Goal: Task Accomplishment & Management: Complete application form

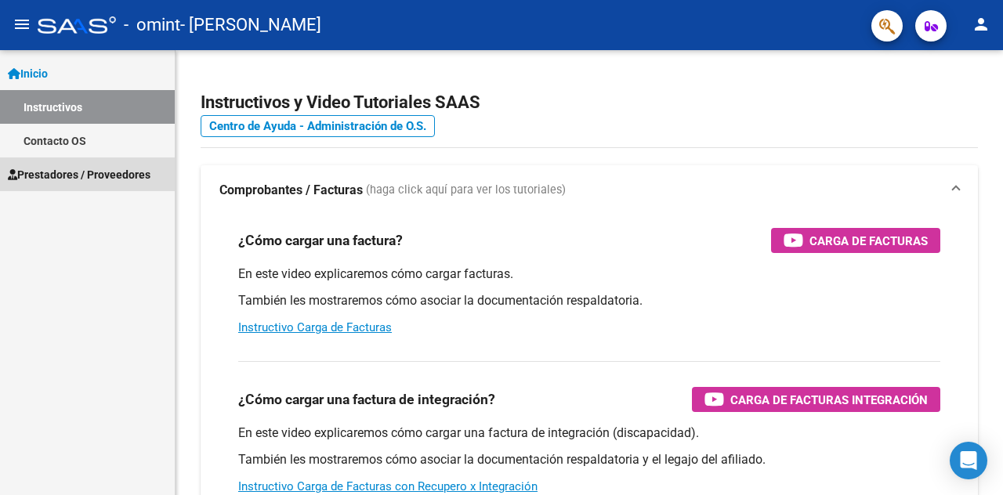
click at [45, 174] on span "Prestadores / Proveedores" at bounding box center [79, 174] width 143 height 17
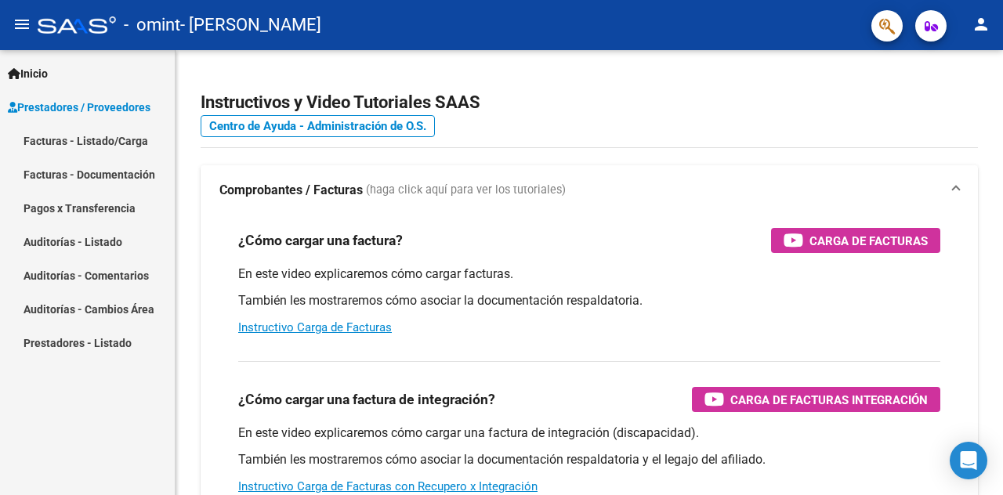
click at [103, 136] on link "Facturas - Listado/Carga" at bounding box center [87, 141] width 175 height 34
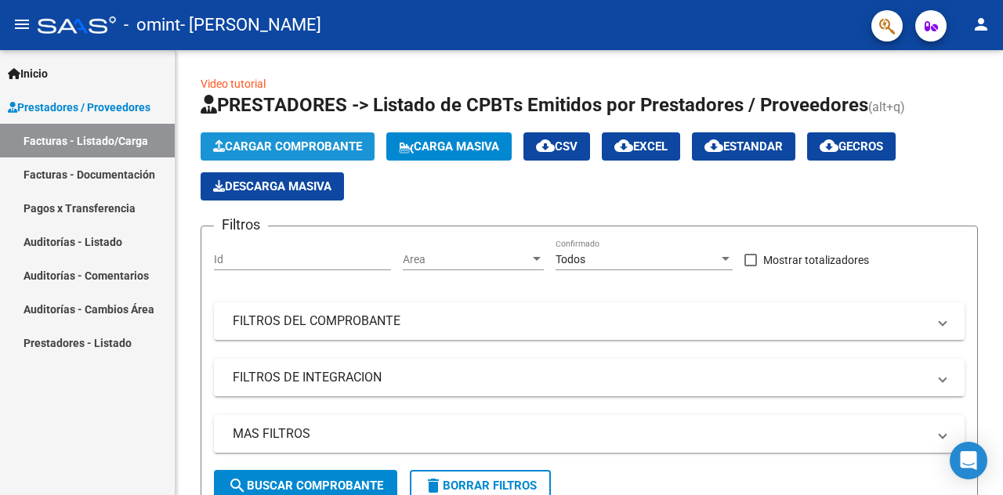
click at [349, 140] on span "Cargar Comprobante" at bounding box center [287, 146] width 149 height 14
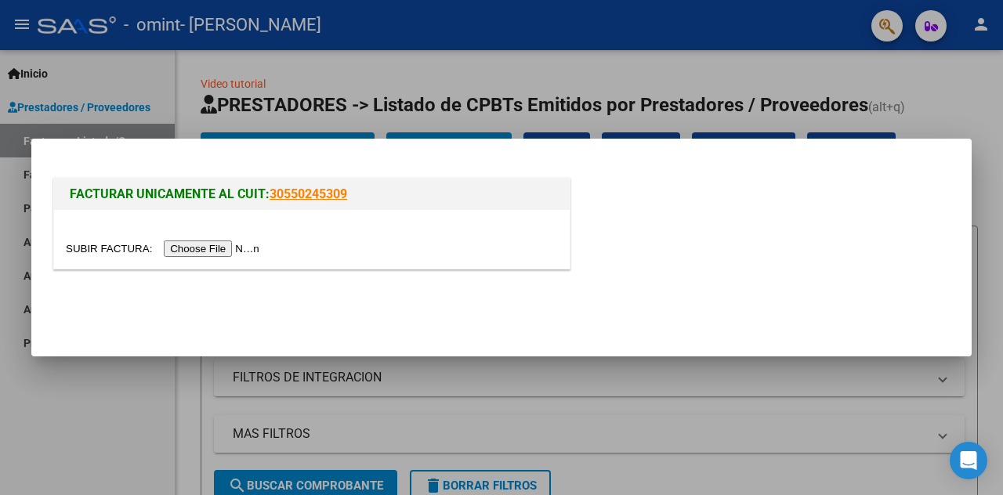
click at [946, 82] on div at bounding box center [501, 247] width 1003 height 495
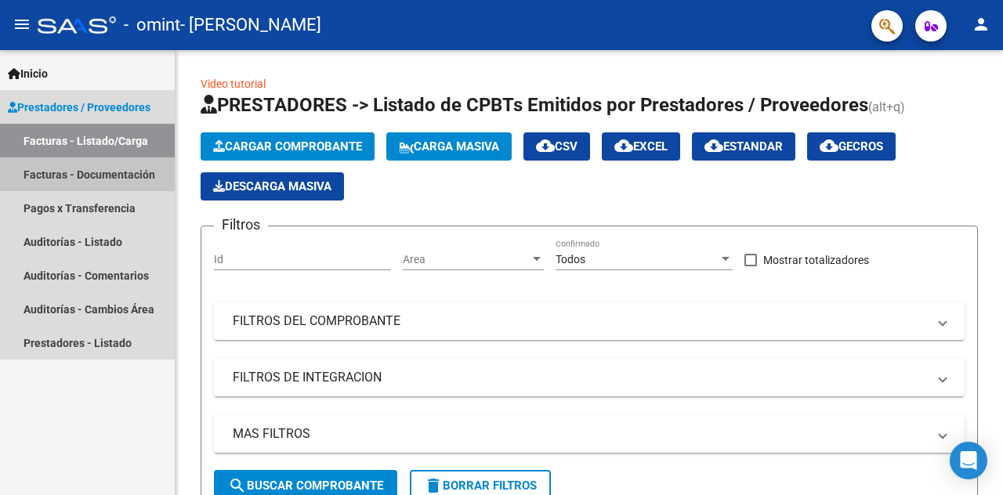
click at [63, 172] on link "Facturas - Documentación" at bounding box center [87, 174] width 175 height 34
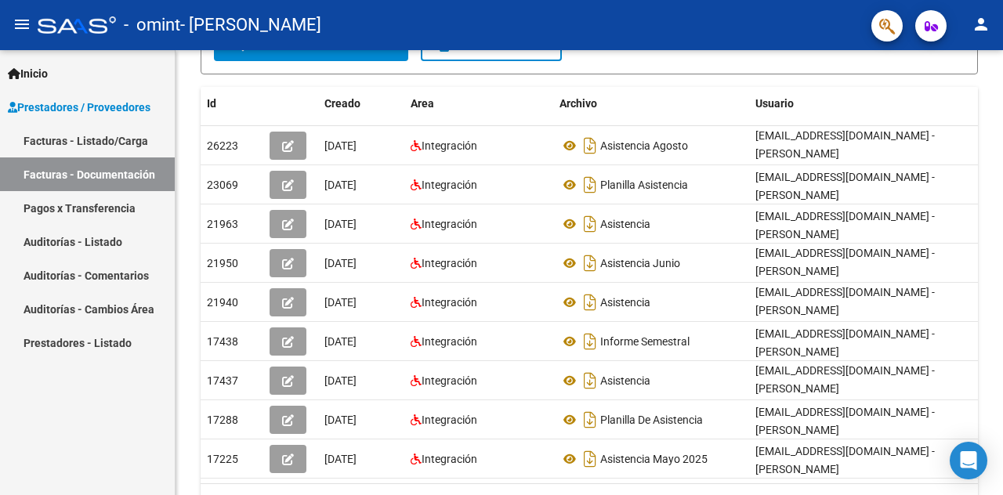
scroll to position [2, 0]
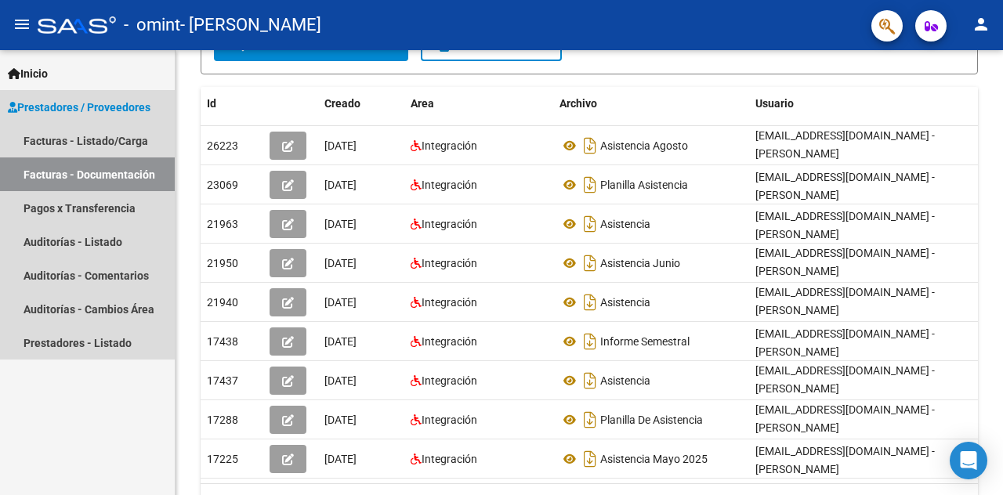
click at [72, 106] on span "Prestadores / Proveedores" at bounding box center [79, 107] width 143 height 17
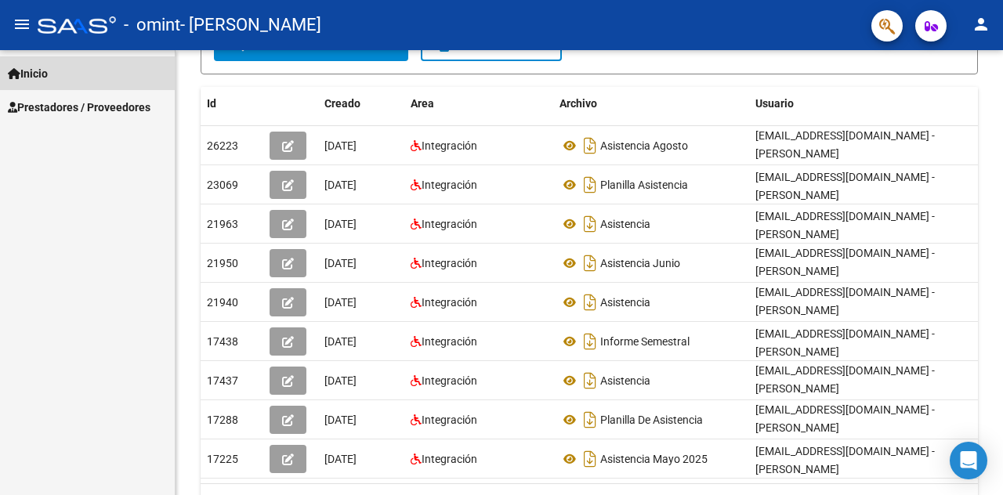
click at [48, 74] on span "Inicio" at bounding box center [28, 73] width 40 height 17
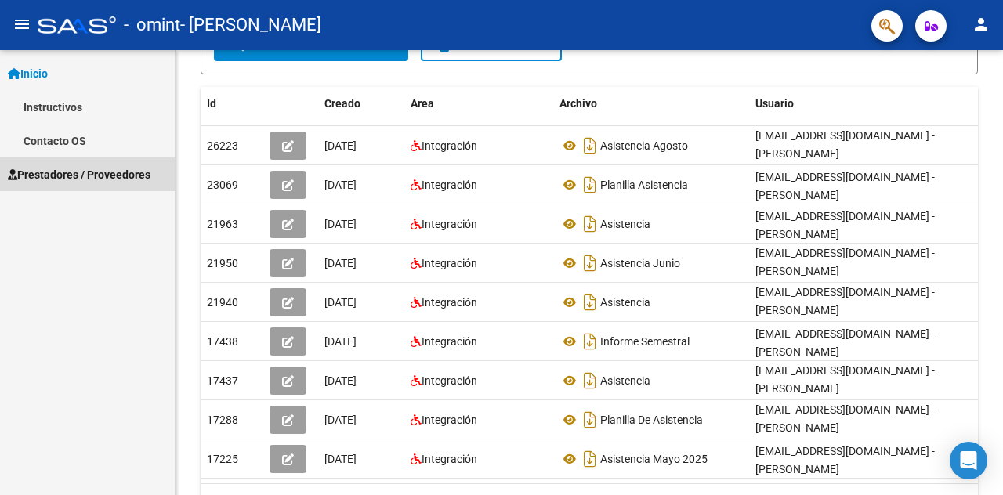
click at [64, 179] on span "Prestadores / Proveedores" at bounding box center [79, 174] width 143 height 17
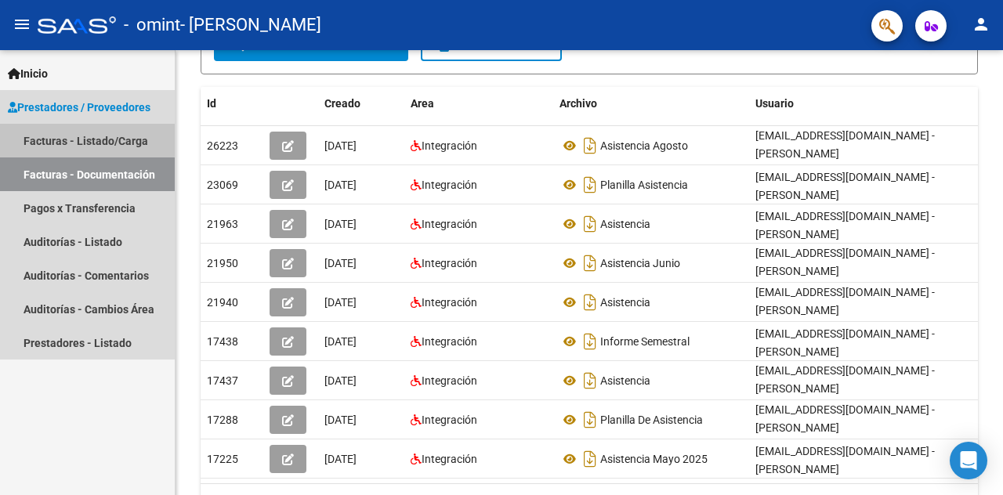
click at [63, 139] on link "Facturas - Listado/Carga" at bounding box center [87, 141] width 175 height 34
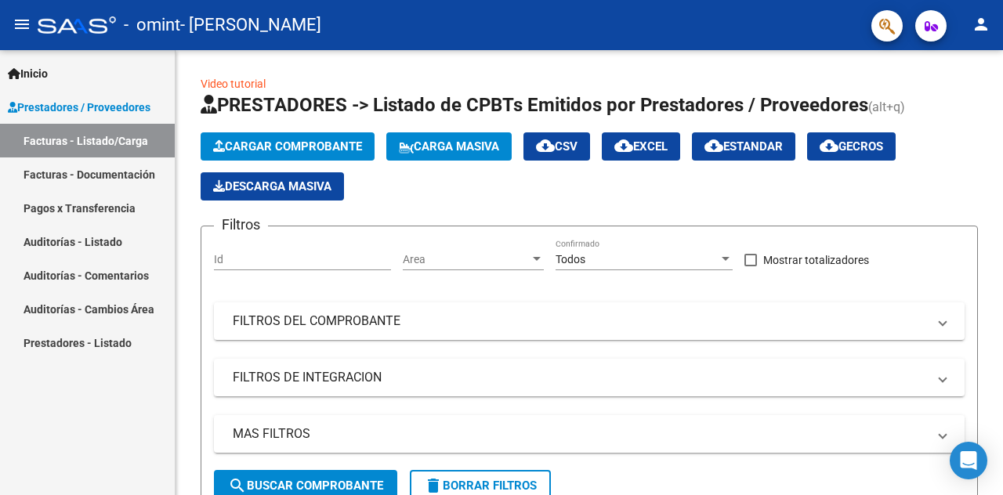
click at [363, 378] on mat-panel-title "FILTROS DE INTEGRACION" at bounding box center [580, 377] width 694 height 17
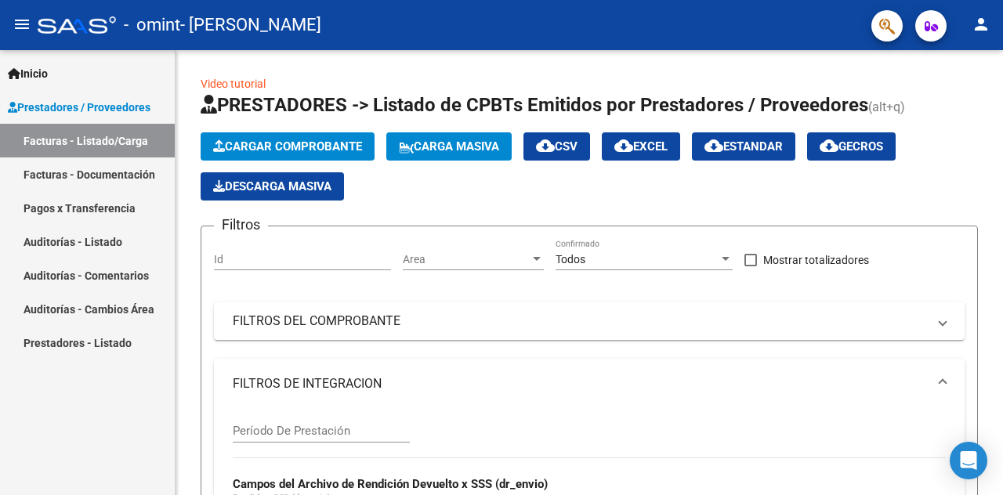
click at [251, 148] on span "Cargar Comprobante" at bounding box center [287, 146] width 149 height 14
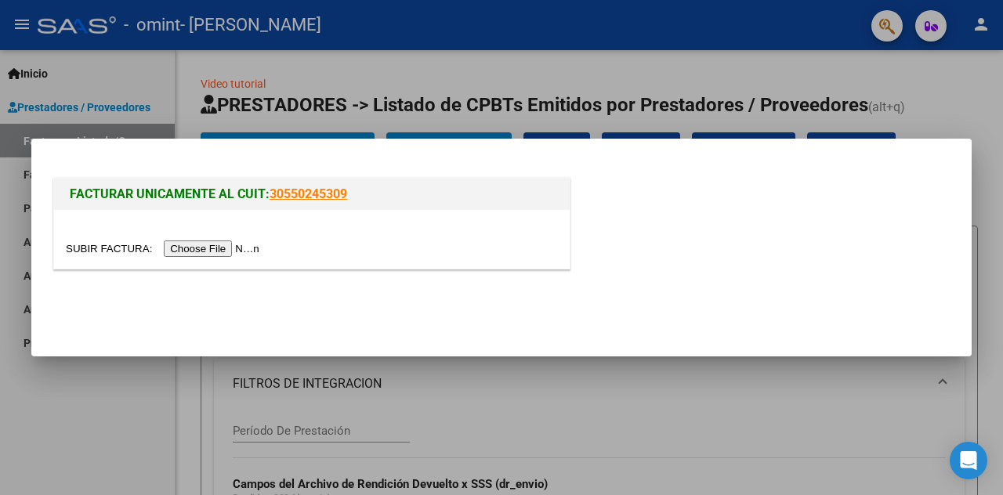
click at [244, 248] on input "file" at bounding box center [165, 249] width 198 height 16
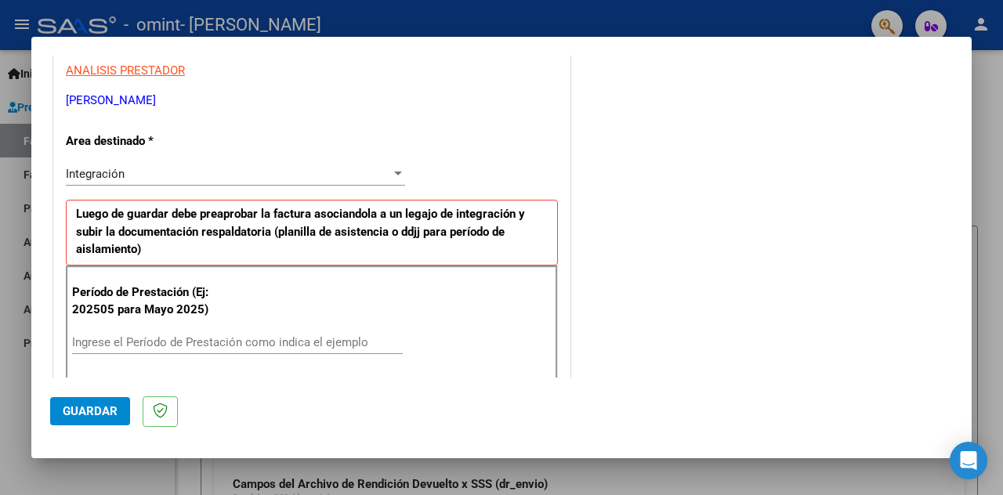
scroll to position [307, 0]
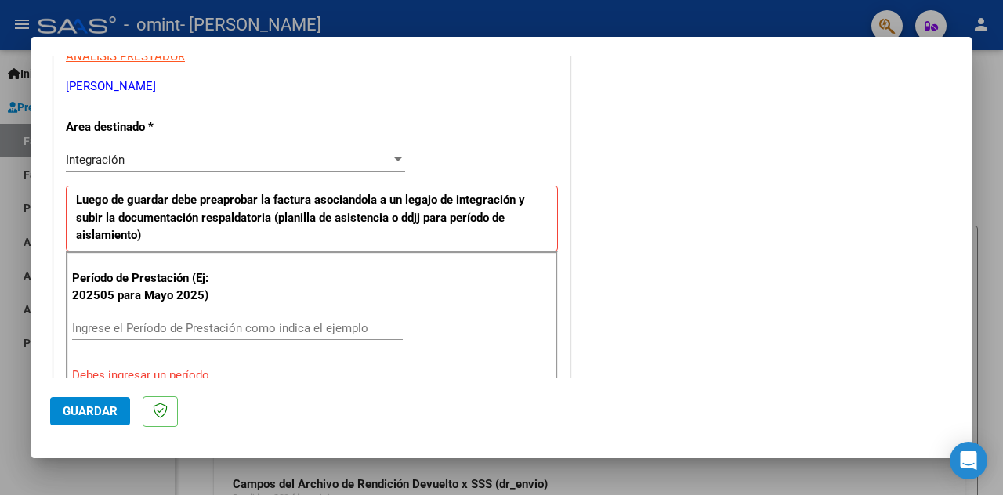
click at [393, 161] on div at bounding box center [398, 160] width 14 height 13
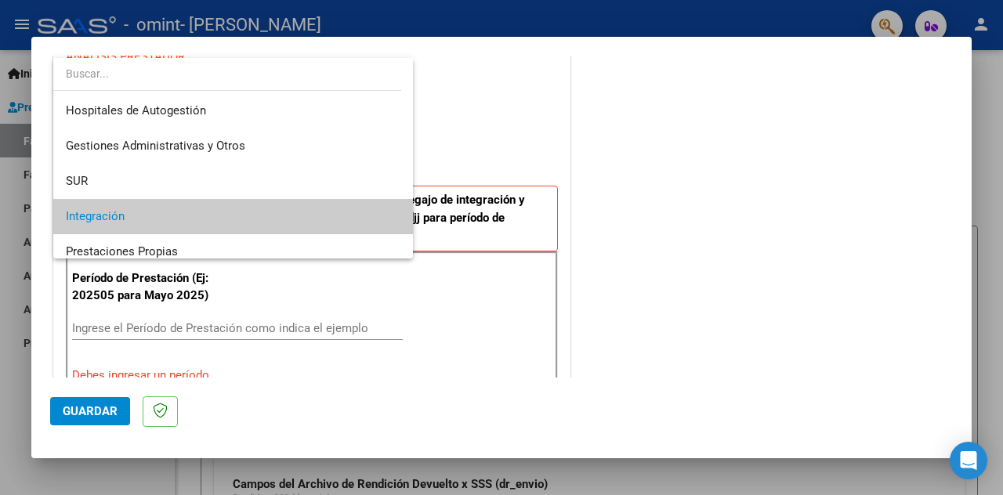
scroll to position [58, 0]
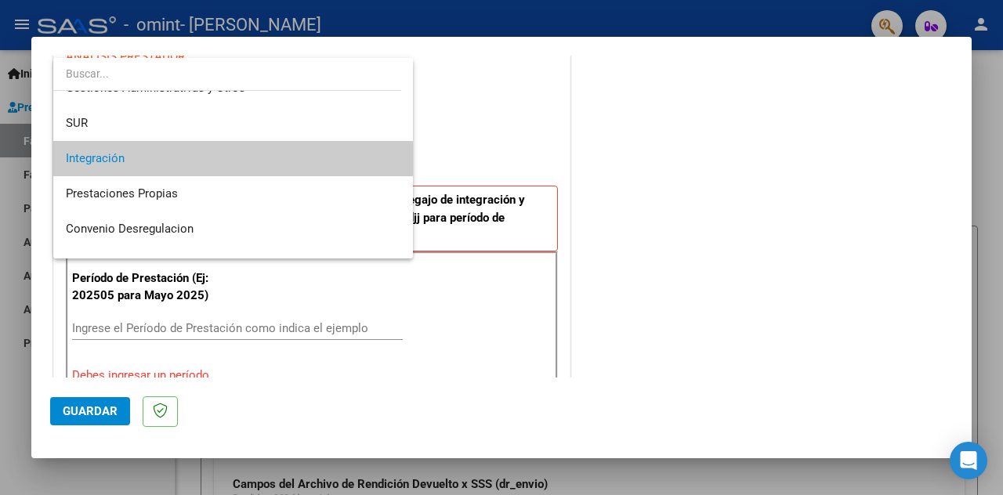
click at [393, 161] on mat-option "Integración" at bounding box center [233, 158] width 360 height 35
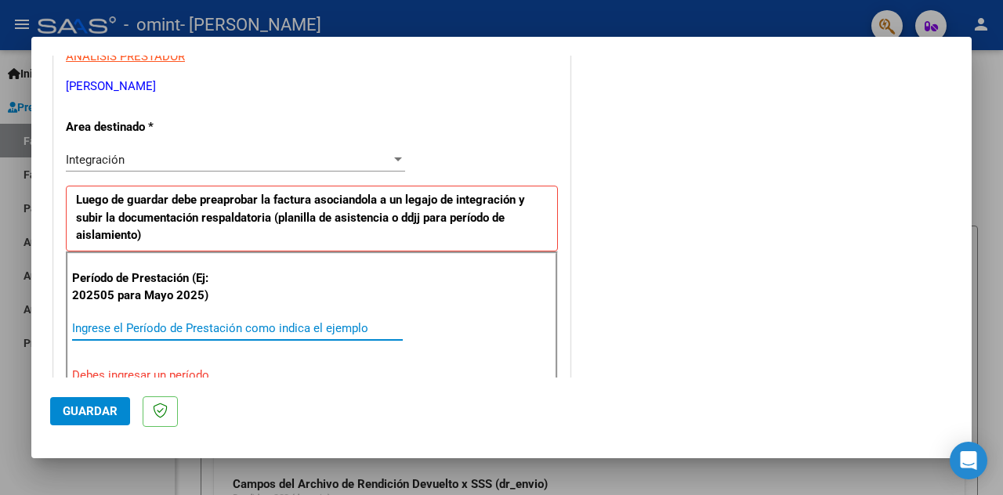
click at [121, 326] on input "Ingrese el Período de Prestación como indica el ejemplo" at bounding box center [237, 328] width 331 height 14
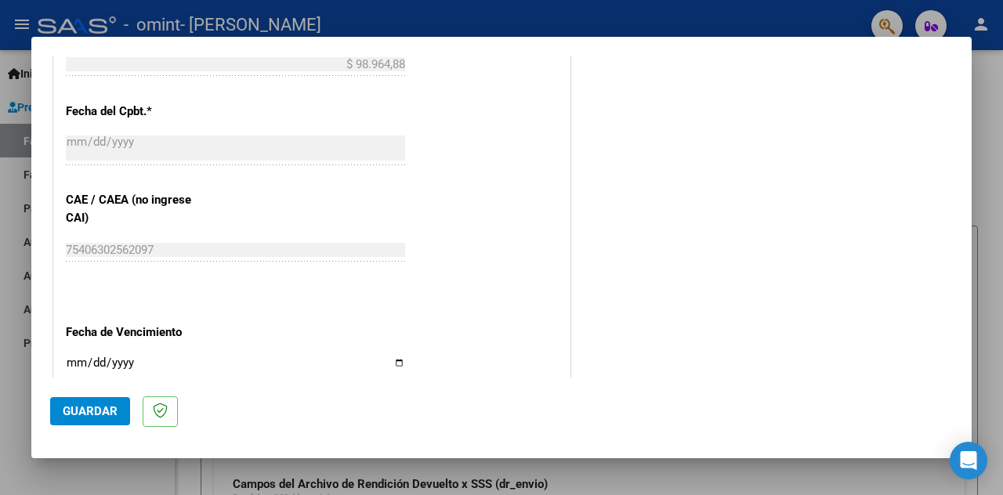
scroll to position [896, 0]
type input "202509"
click at [84, 353] on div "Ingresar la fecha" at bounding box center [235, 370] width 339 height 34
type input "[DATE]"
click at [90, 409] on span "Guardar" at bounding box center [90, 411] width 55 height 14
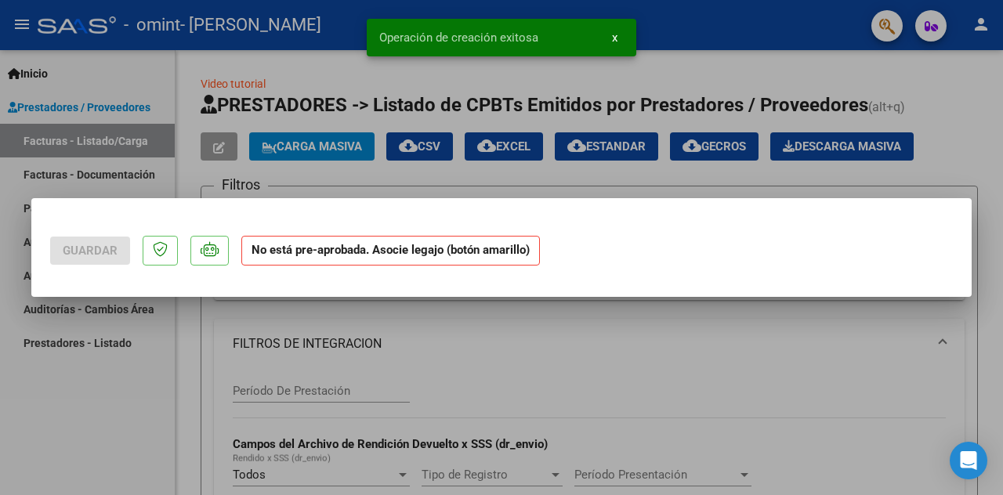
scroll to position [0, 0]
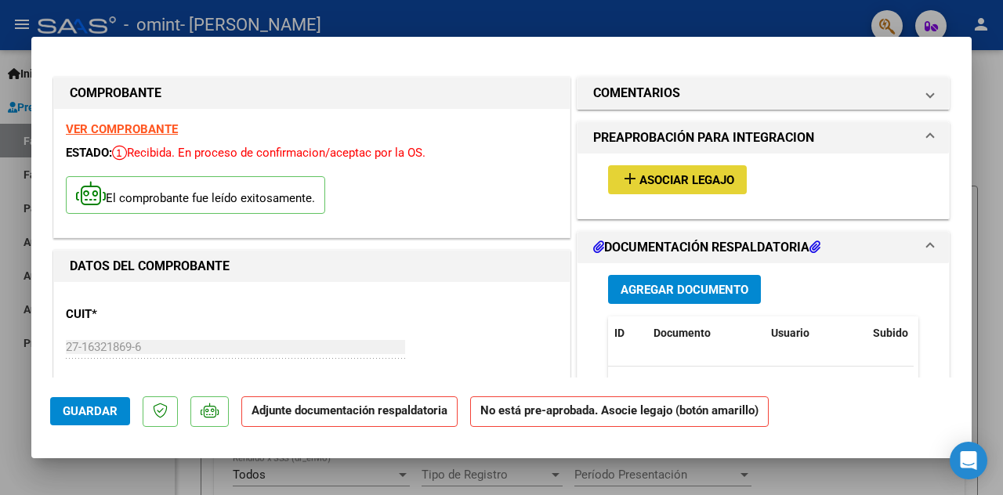
click at [718, 176] on span "Asociar Legajo" at bounding box center [686, 180] width 95 height 14
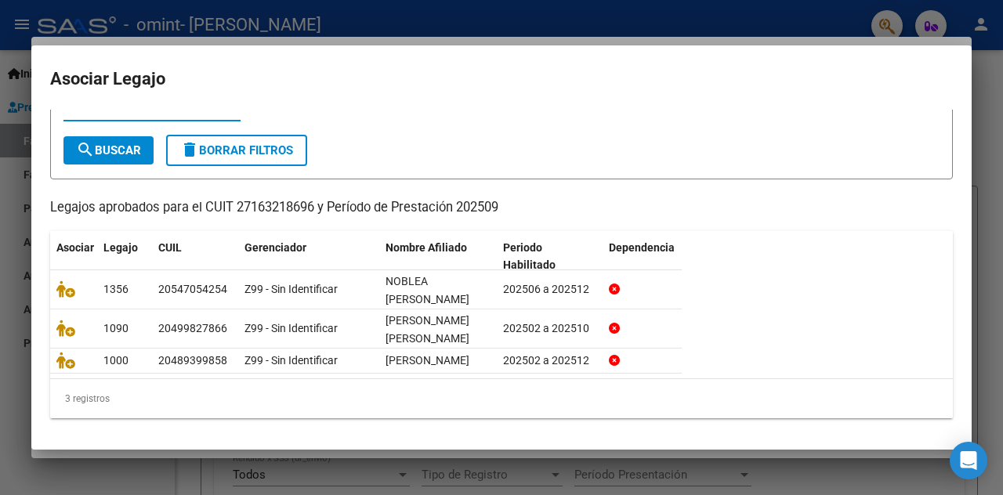
scroll to position [89, 0]
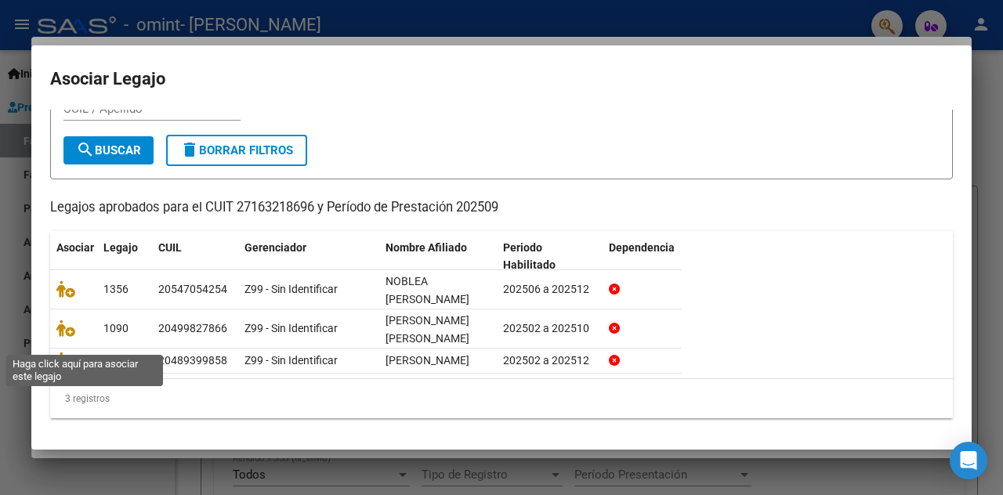
click at [61, 352] on icon at bounding box center [65, 360] width 19 height 17
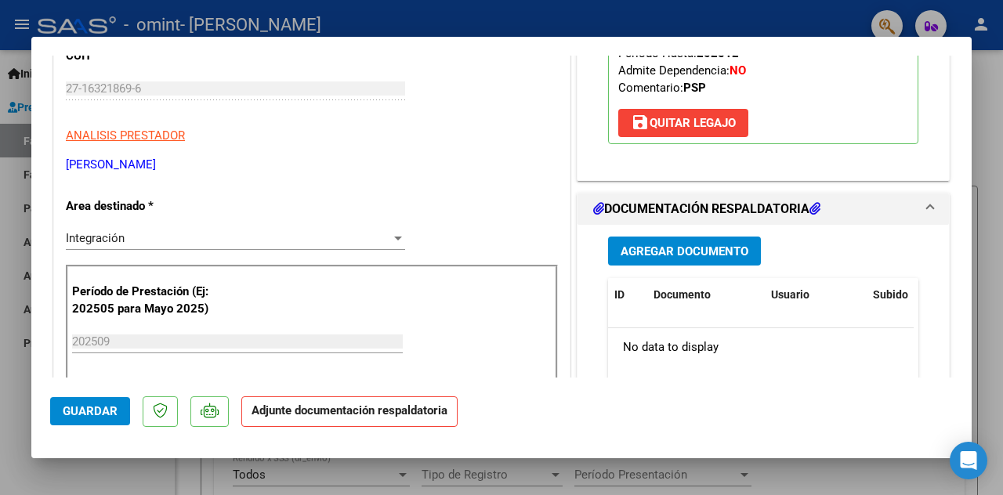
scroll to position [275, 0]
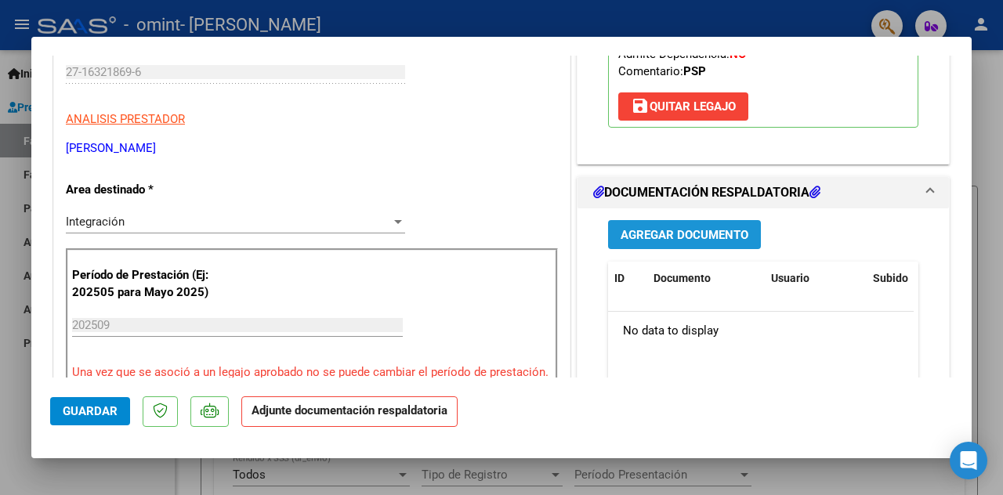
click at [697, 236] on span "Agregar Documento" at bounding box center [685, 235] width 128 height 14
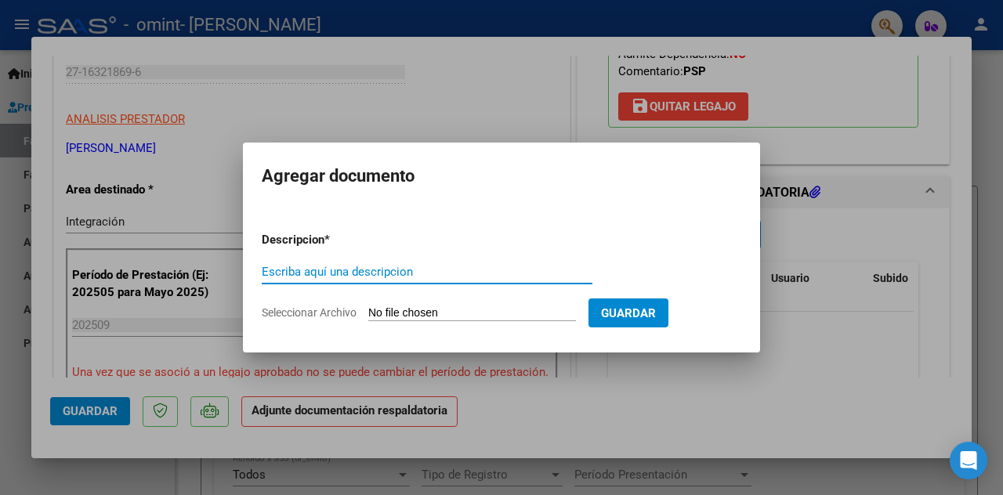
click at [273, 270] on input "Escriba aquí una descripcion" at bounding box center [427, 272] width 331 height 14
type input "ASIST [PERSON_NAME] [DATE]"
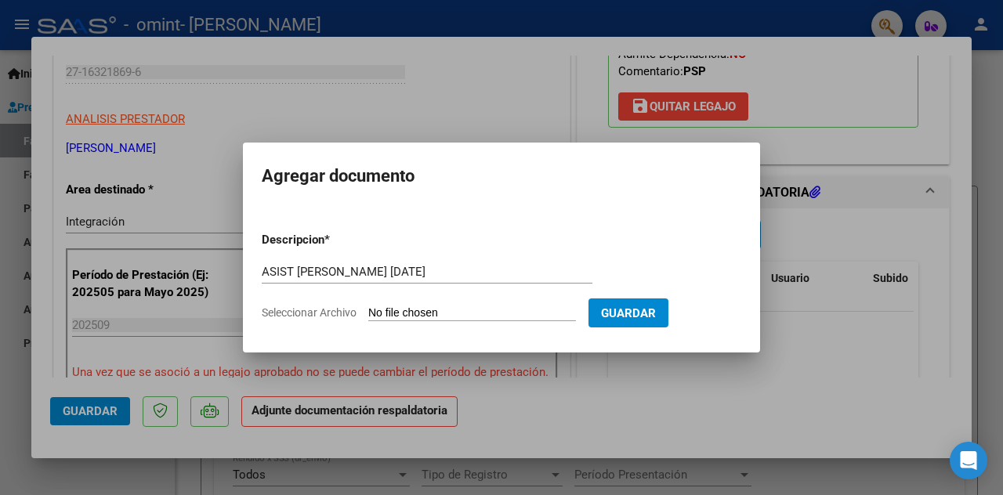
click at [329, 311] on span "Seleccionar Archivo" at bounding box center [309, 312] width 95 height 13
click at [368, 311] on input "Seleccionar Archivo" at bounding box center [472, 313] width 208 height 15
type input "C:\fakepath\ASIST [DATE].pdf"
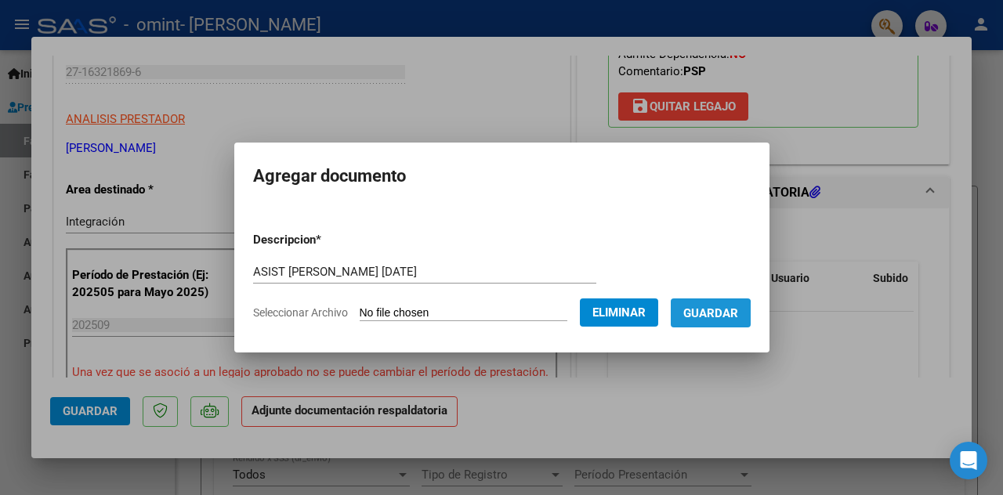
click at [711, 322] on button "Guardar" at bounding box center [711, 313] width 80 height 29
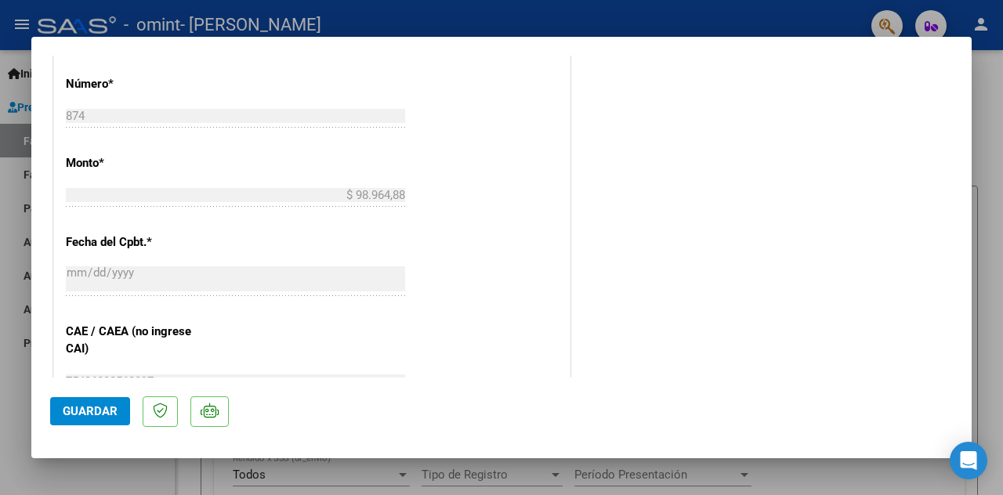
scroll to position [1095, 0]
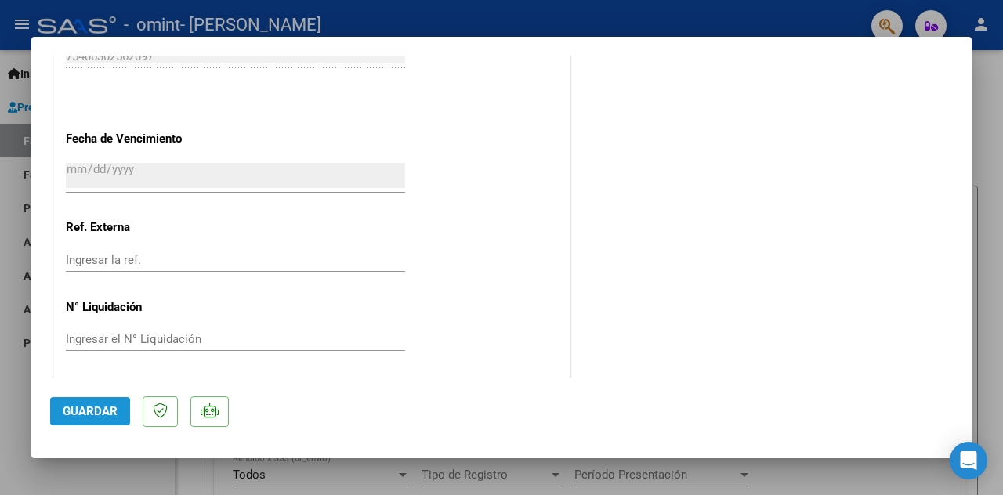
click at [107, 412] on span "Guardar" at bounding box center [90, 411] width 55 height 14
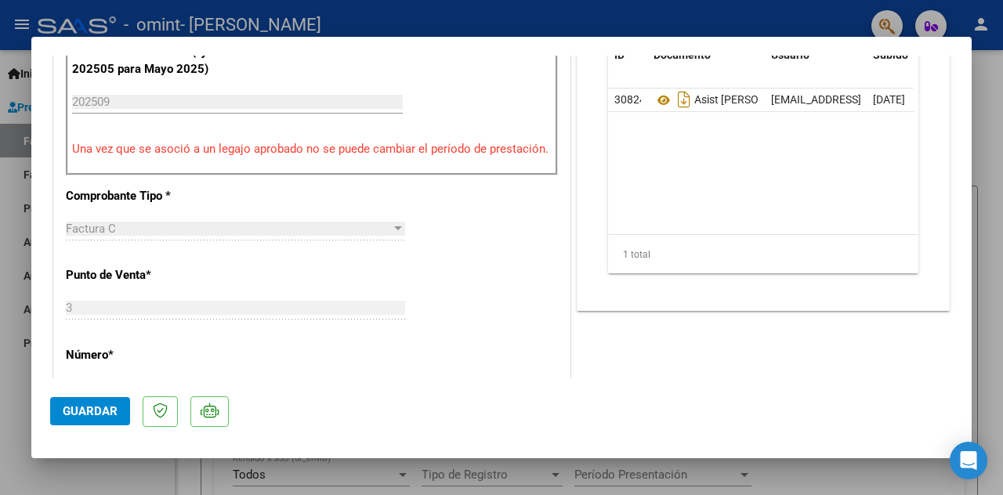
scroll to position [0, 0]
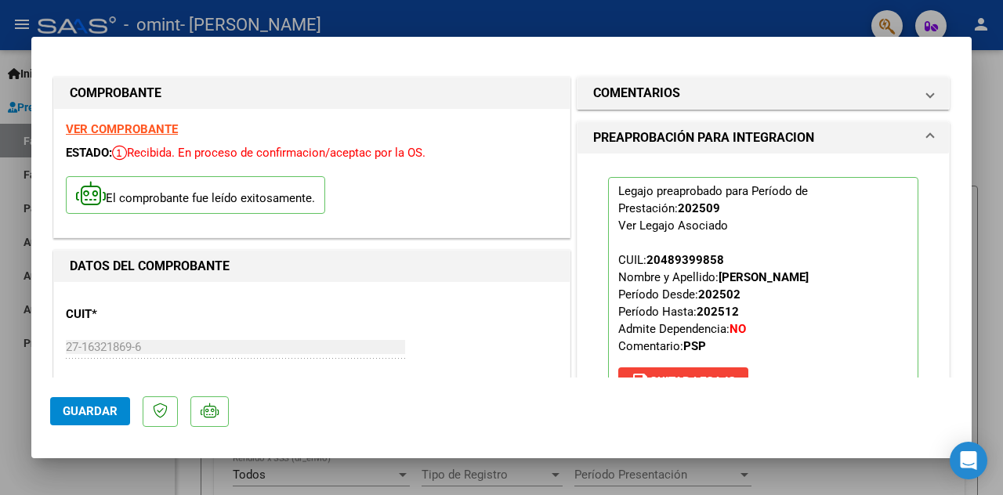
click at [994, 303] on div at bounding box center [501, 247] width 1003 height 495
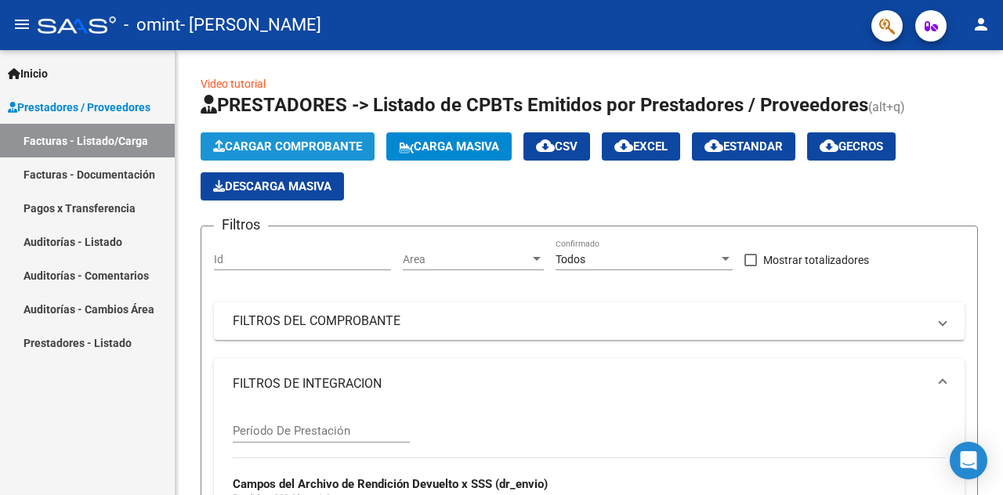
click at [302, 145] on span "Cargar Comprobante" at bounding box center [287, 146] width 149 height 14
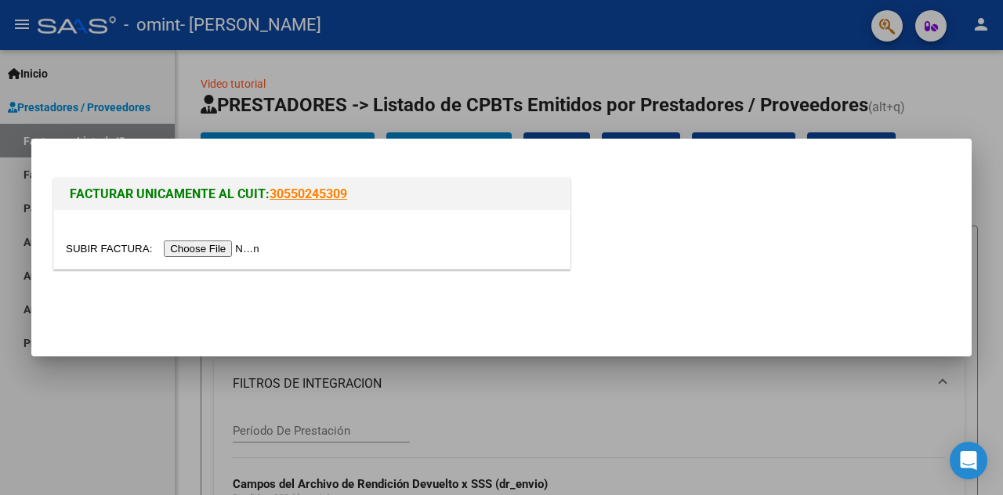
click at [236, 248] on input "file" at bounding box center [165, 249] width 198 height 16
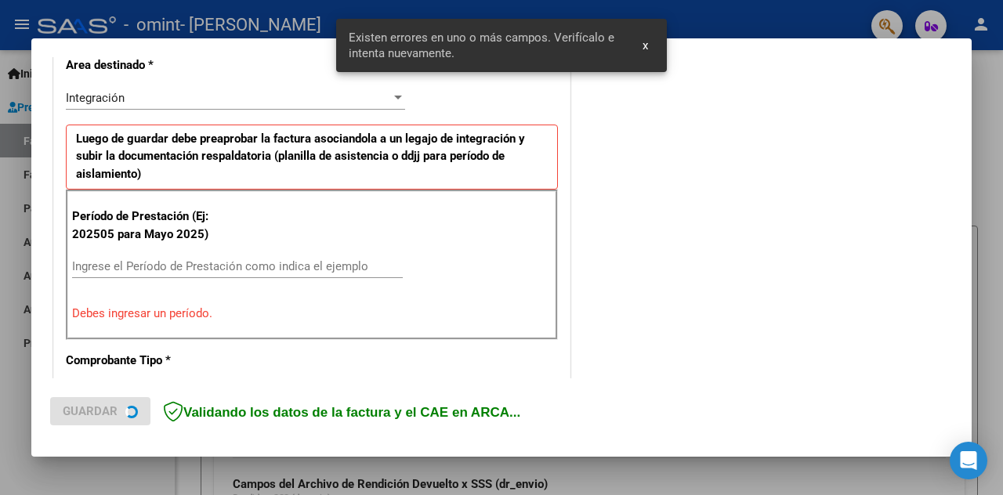
scroll to position [370, 0]
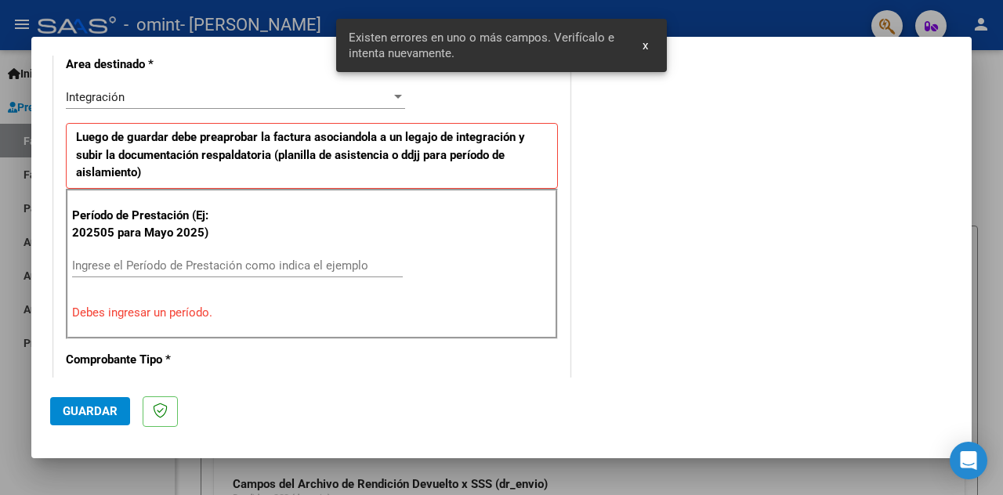
click at [664, 270] on div "COMENTARIOS Comentarios del Prestador / Gerenciador:" at bounding box center [763, 423] width 379 height 1438
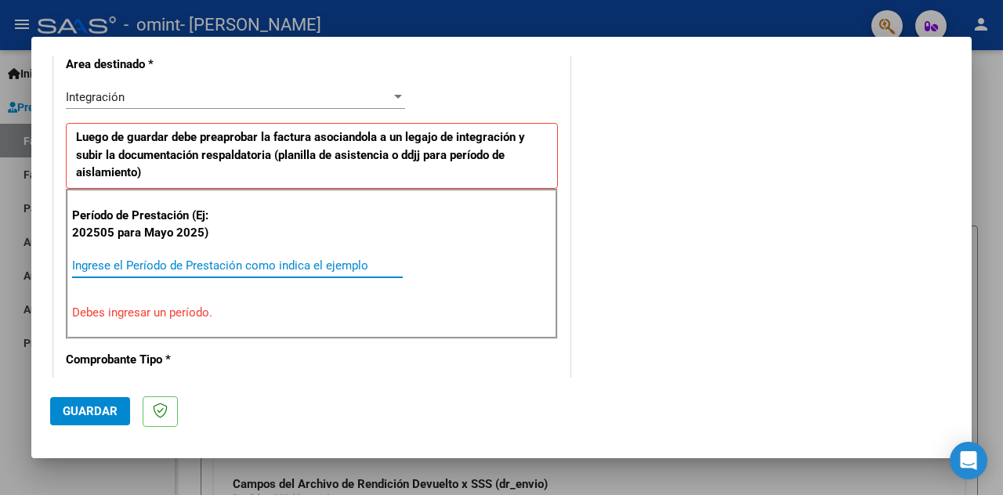
click at [223, 264] on input "Ingrese el Período de Prestación como indica el ejemplo" at bounding box center [237, 266] width 331 height 14
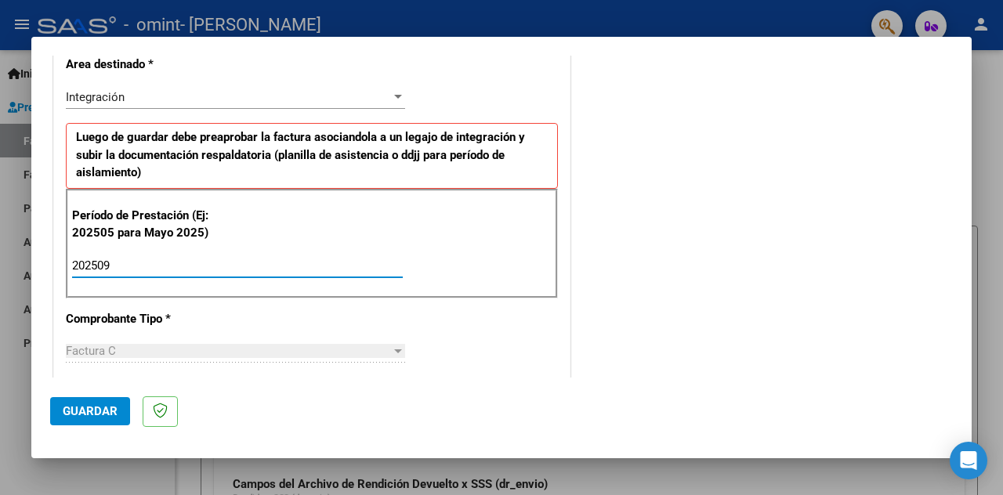
type input "202509"
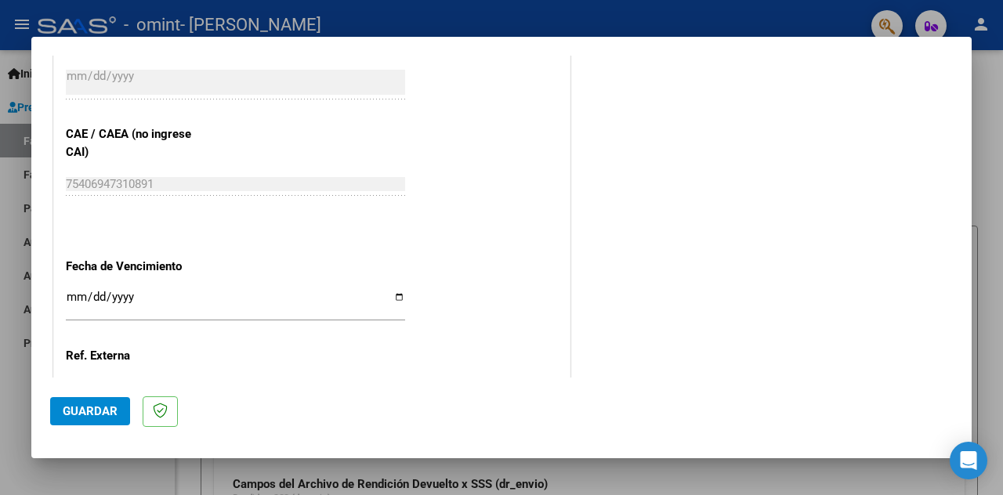
scroll to position [966, 0]
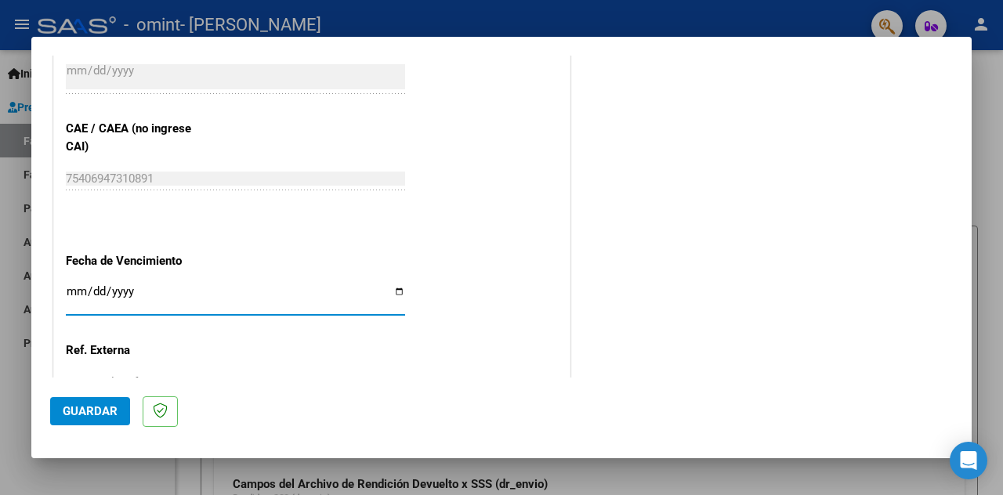
click at [71, 285] on input "Ingresar la fecha" at bounding box center [235, 297] width 339 height 25
type input "0001-10-17"
type input "[DATE]"
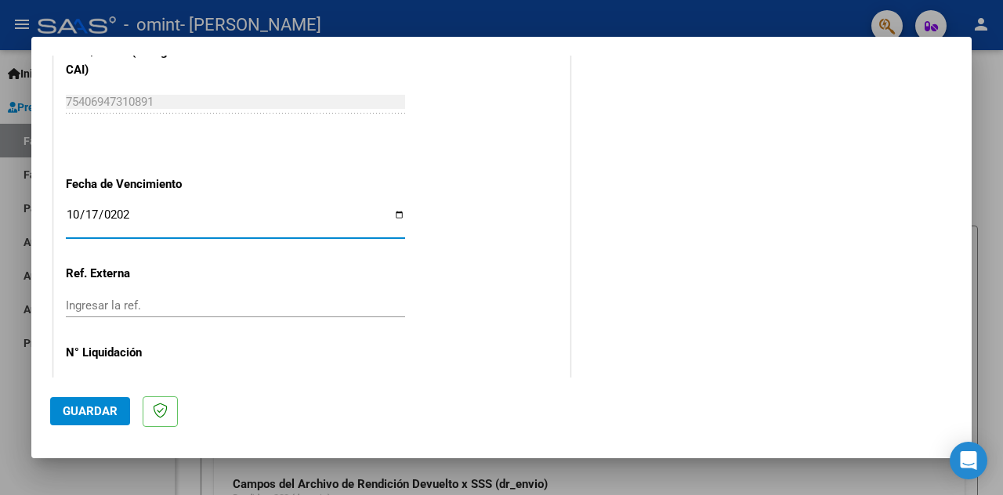
scroll to position [1088, 0]
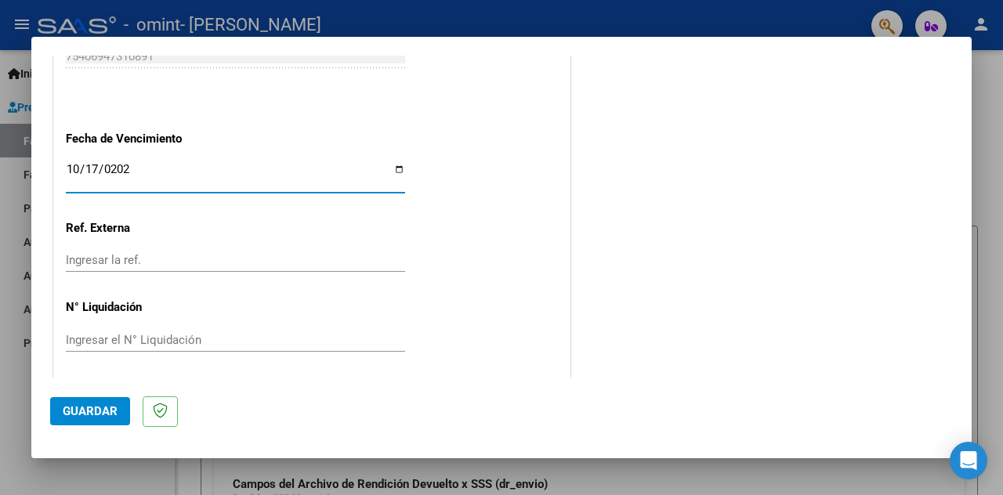
click at [111, 416] on span "Guardar" at bounding box center [90, 411] width 55 height 14
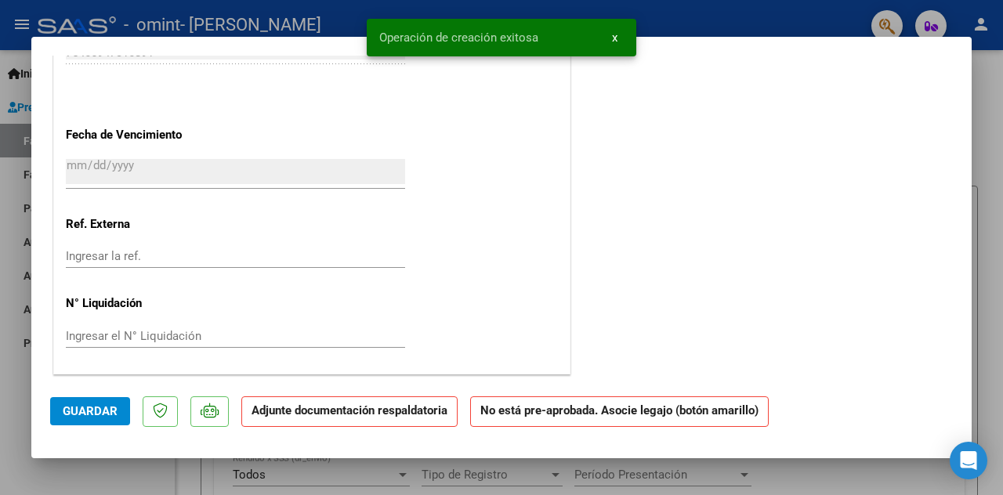
scroll to position [0, 0]
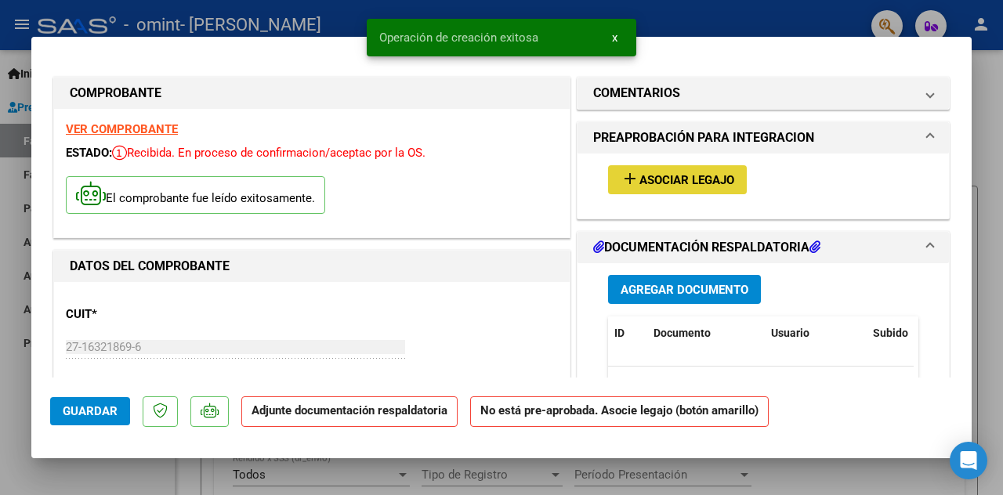
click at [672, 179] on span "Asociar Legajo" at bounding box center [686, 180] width 95 height 14
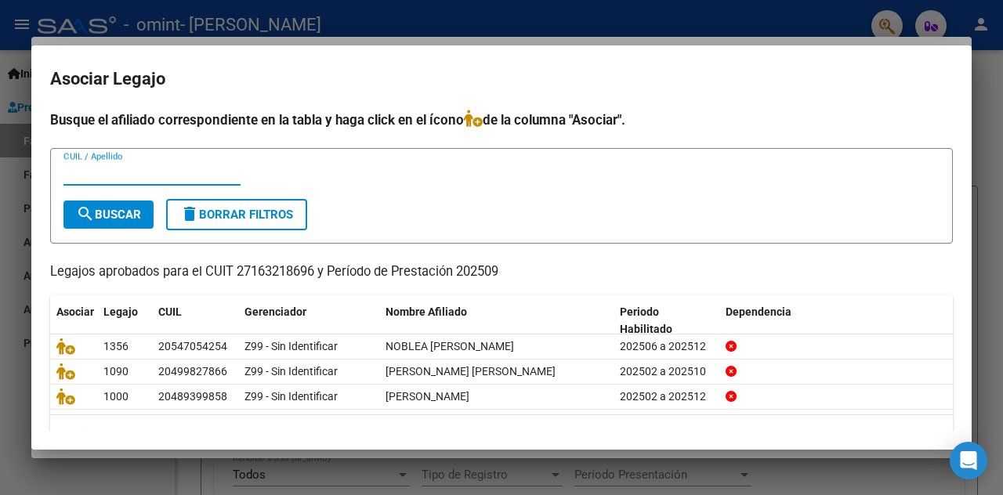
scroll to position [33, 0]
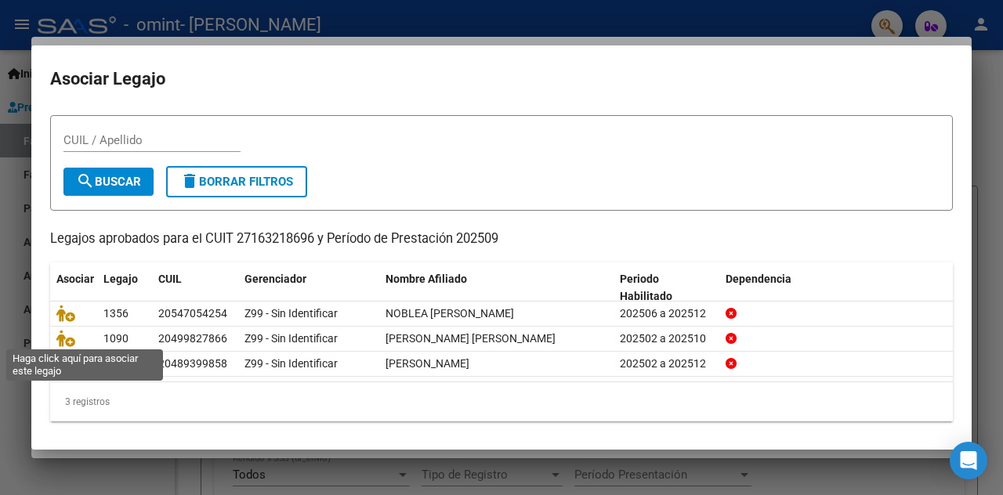
click at [69, 338] on icon at bounding box center [65, 338] width 19 height 17
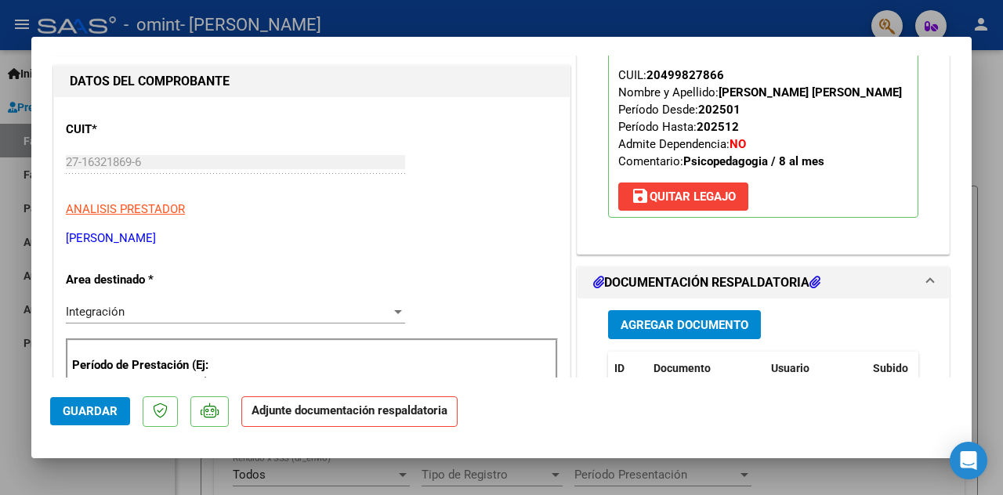
scroll to position [188, 0]
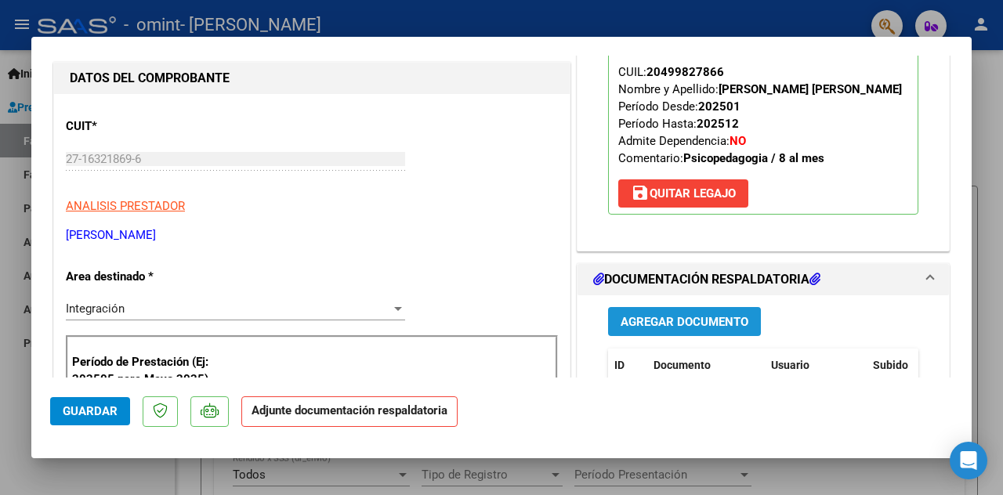
click at [730, 329] on span "Agregar Documento" at bounding box center [685, 322] width 128 height 14
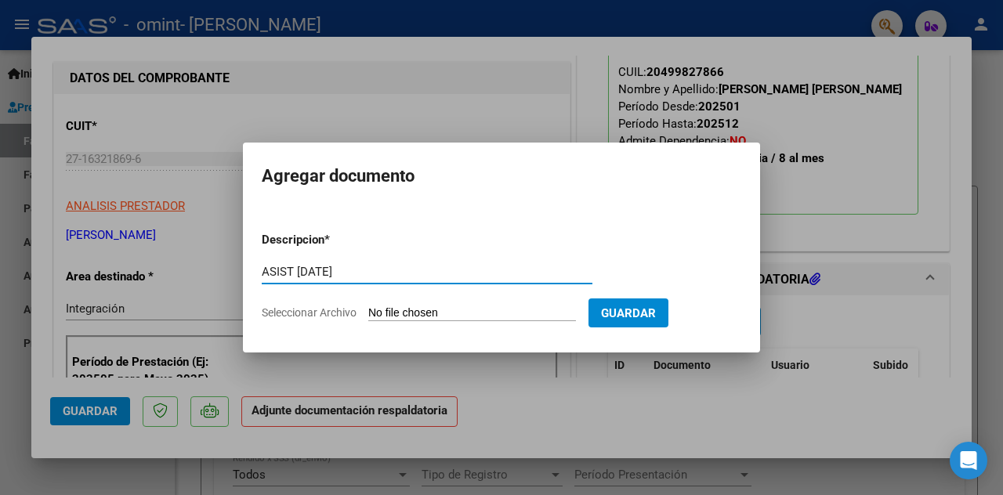
click at [324, 272] on input "ASIST [DATE]" at bounding box center [427, 272] width 331 height 14
type input "ASIST [DATE]"
click at [343, 313] on span "Seleccionar Archivo" at bounding box center [309, 312] width 95 height 13
click at [368, 313] on input "Seleccionar Archivo" at bounding box center [472, 313] width 208 height 15
type input "C:\fakepath\ASIST [DATE].pdf"
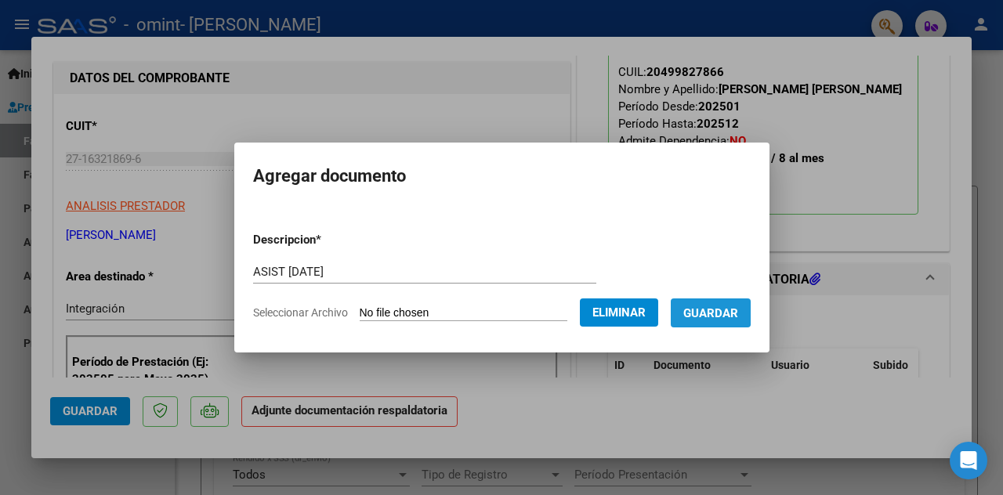
click at [719, 306] on span "Guardar" at bounding box center [710, 313] width 55 height 14
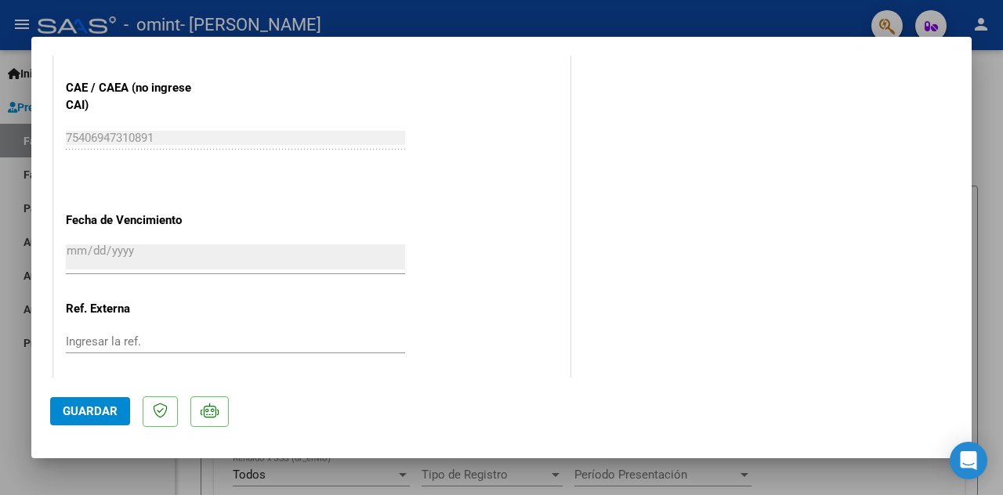
scroll to position [1095, 0]
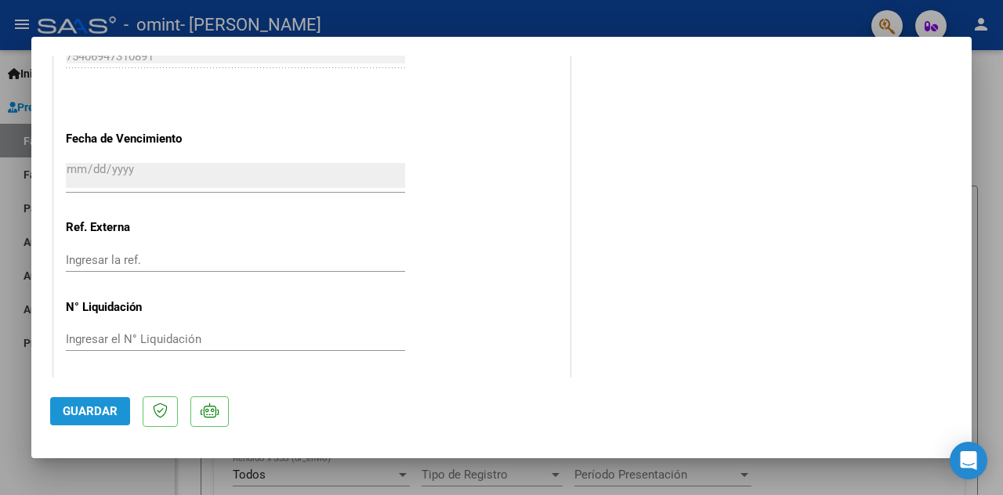
click at [111, 413] on span "Guardar" at bounding box center [90, 411] width 55 height 14
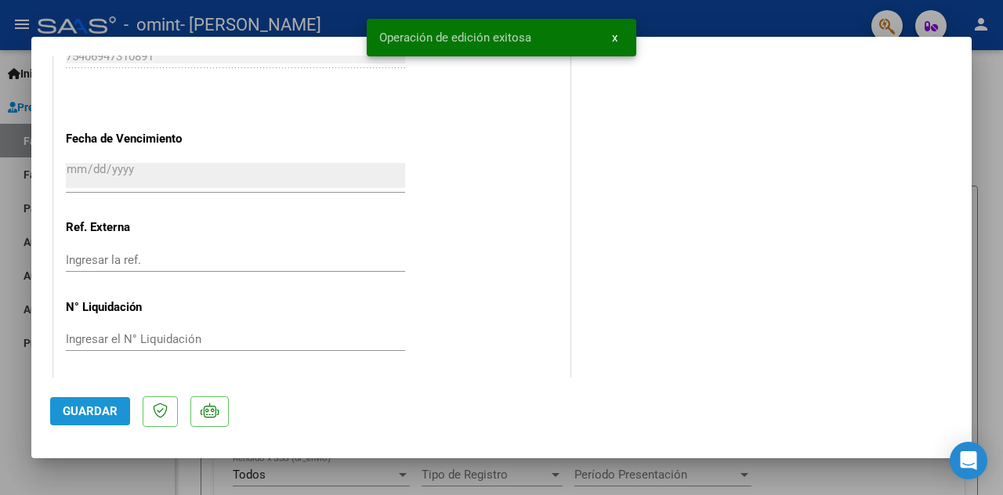
click at [111, 413] on span "Guardar" at bounding box center [90, 411] width 55 height 14
click at [614, 35] on span "x" at bounding box center [614, 38] width 5 height 14
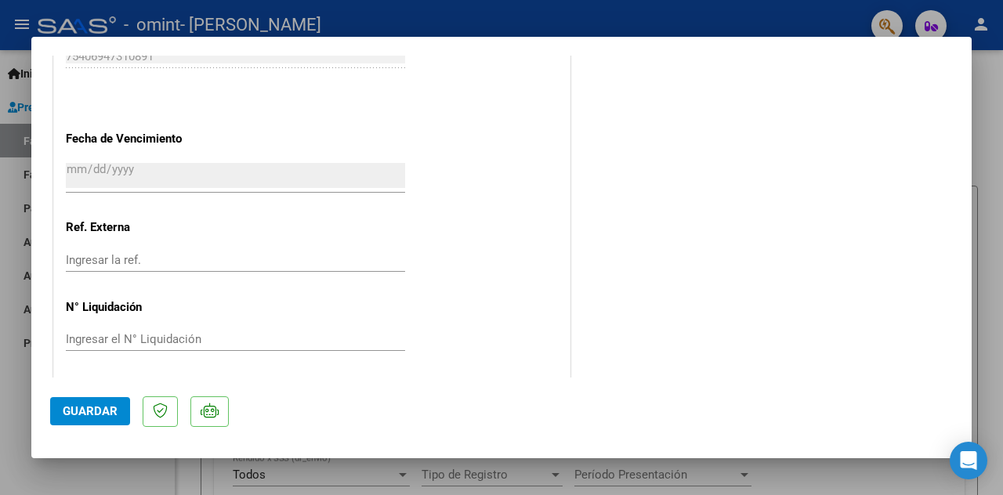
click at [983, 86] on div at bounding box center [501, 247] width 1003 height 495
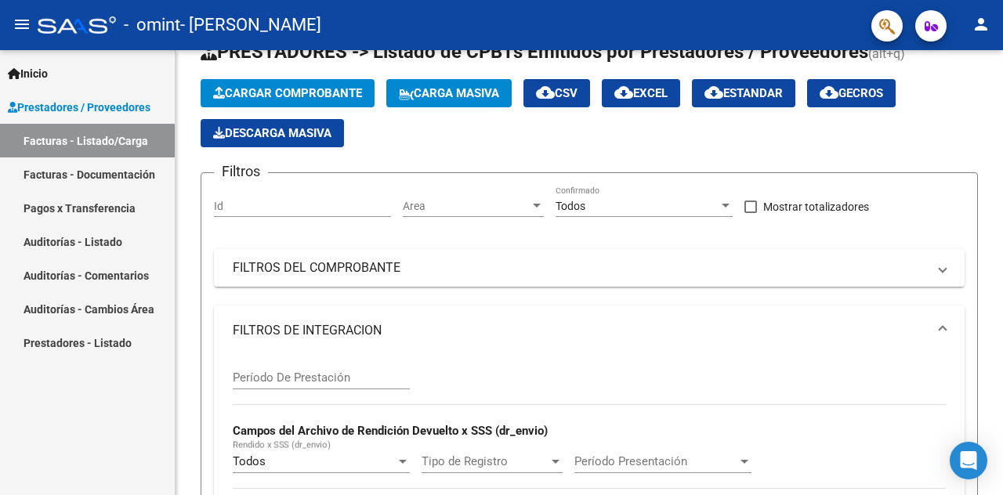
scroll to position [55, 0]
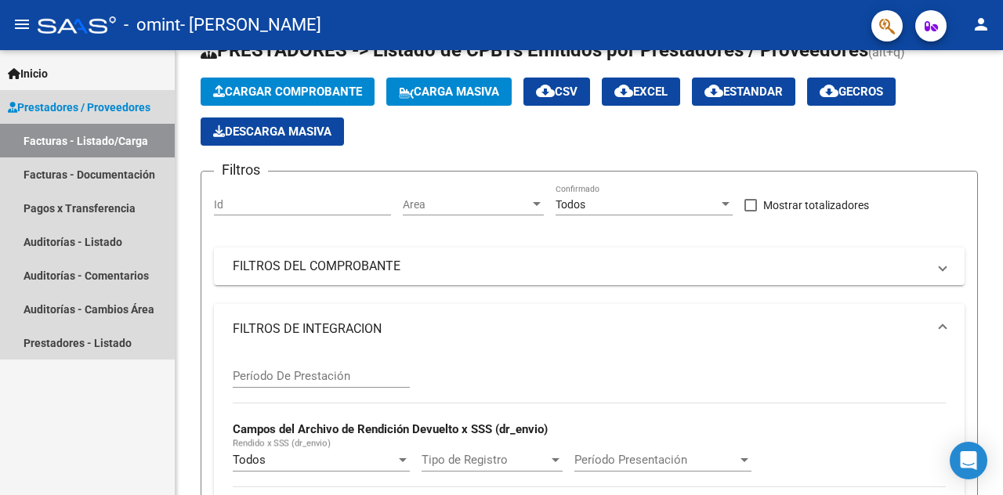
click at [75, 139] on link "Facturas - Listado/Carga" at bounding box center [87, 141] width 175 height 34
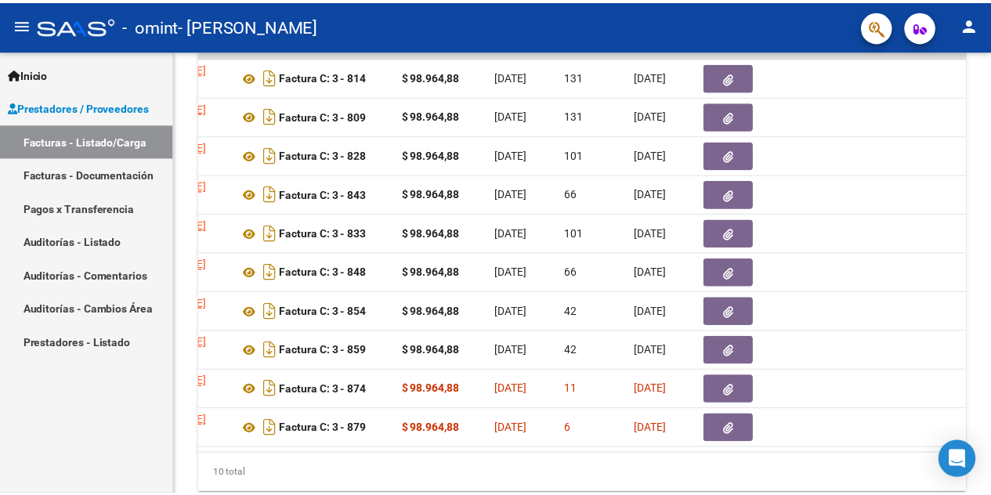
scroll to position [827, 0]
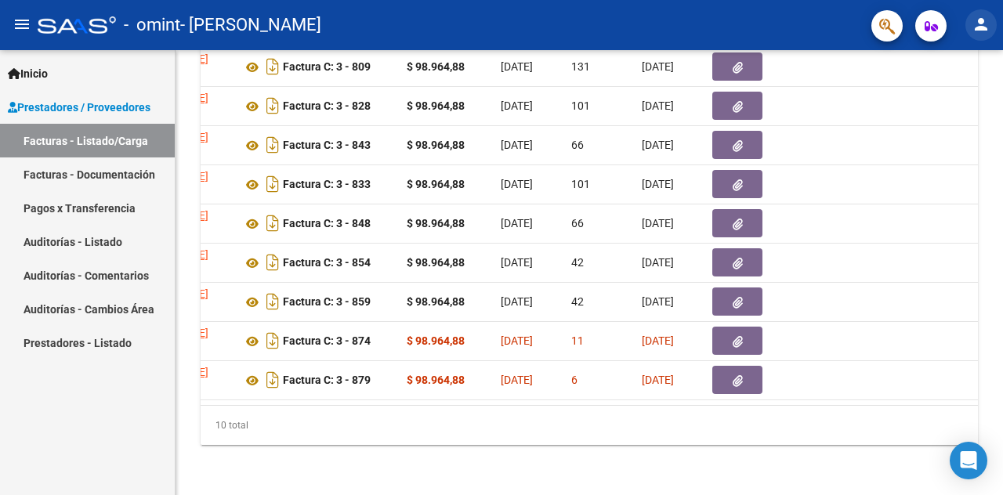
click at [981, 30] on mat-icon "person" at bounding box center [981, 24] width 19 height 19
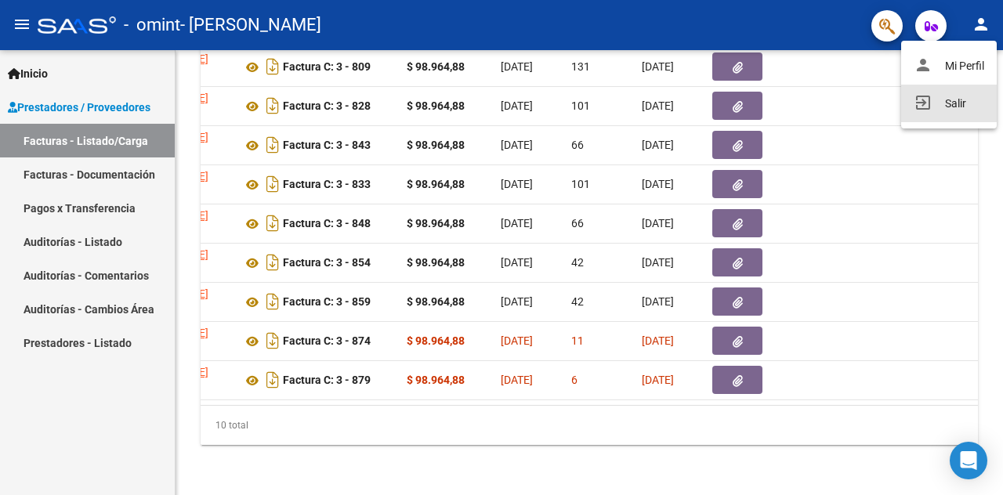
click at [961, 100] on button "exit_to_app Salir" at bounding box center [949, 104] width 96 height 38
